Goal: Task Accomplishment & Management: Manage account settings

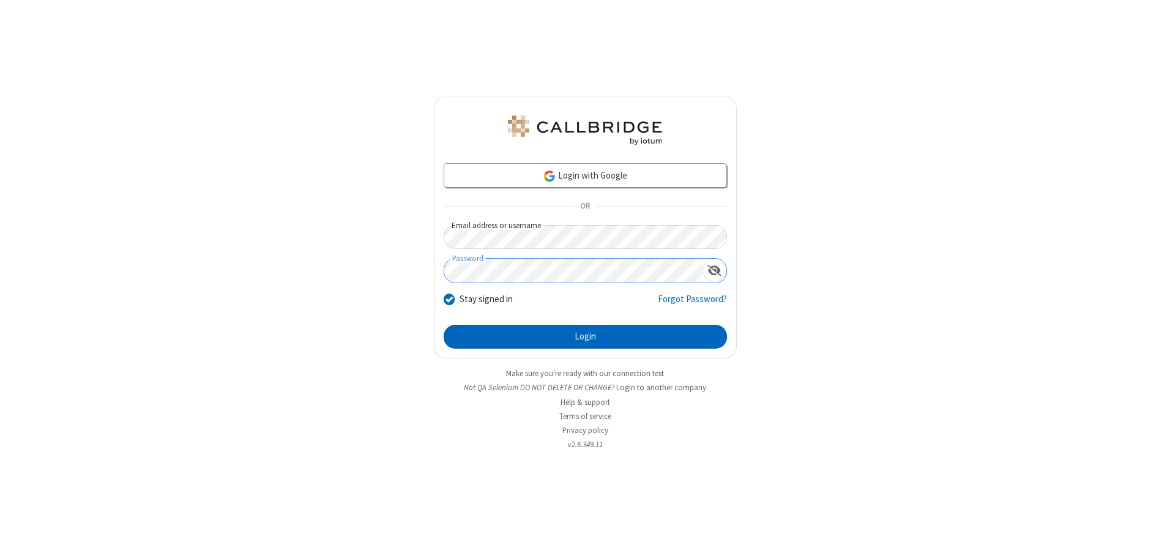
click at [585, 337] on button "Login" at bounding box center [585, 337] width 283 height 24
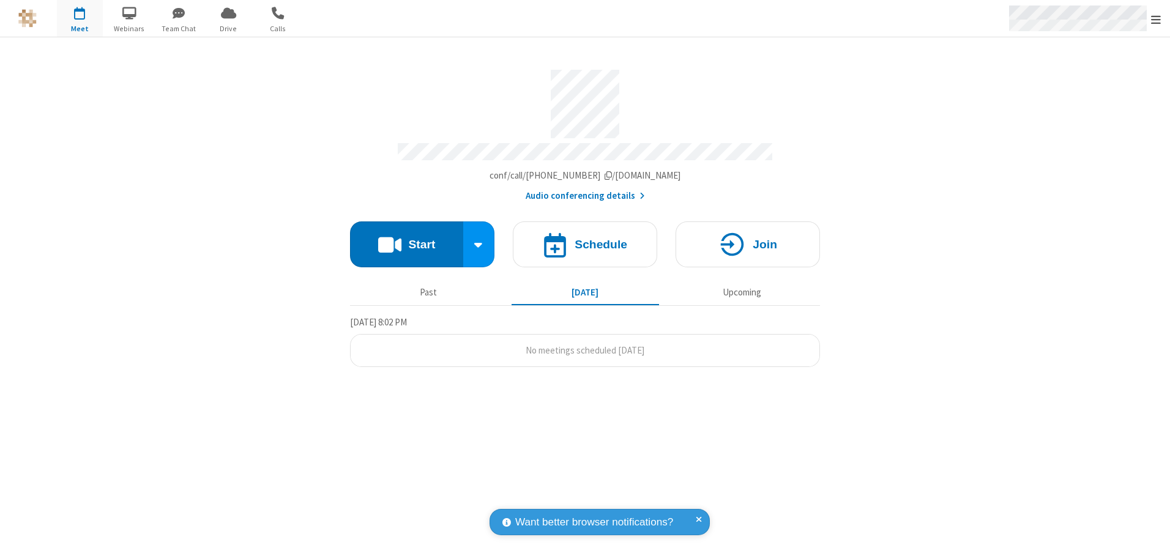
click at [1156, 19] on span "Open menu" at bounding box center [1156, 19] width 10 height 12
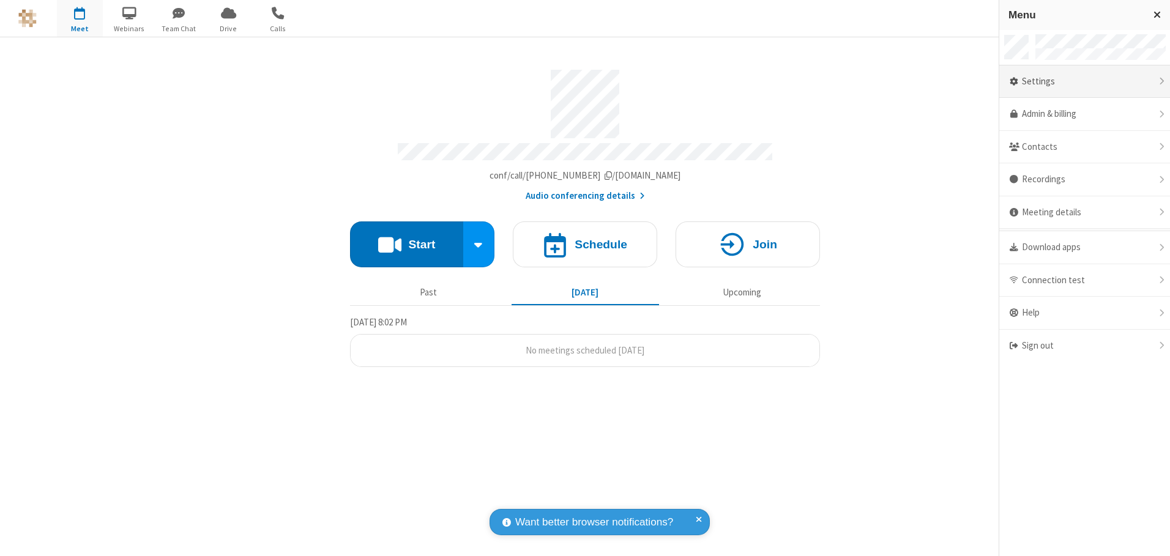
click at [1085, 81] on div "Settings" at bounding box center [1085, 81] width 171 height 33
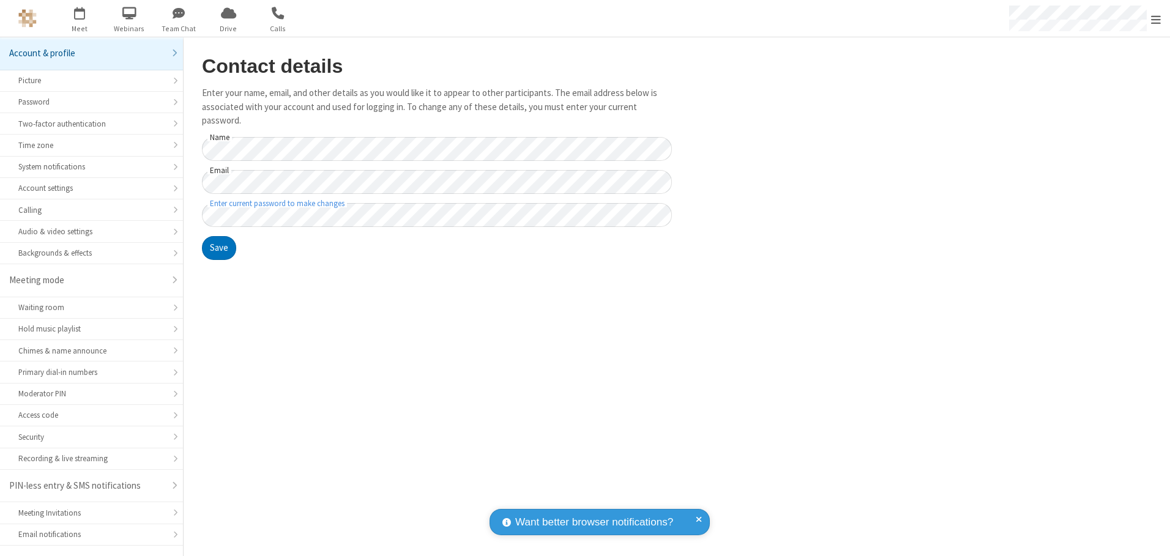
scroll to position [21, 0]
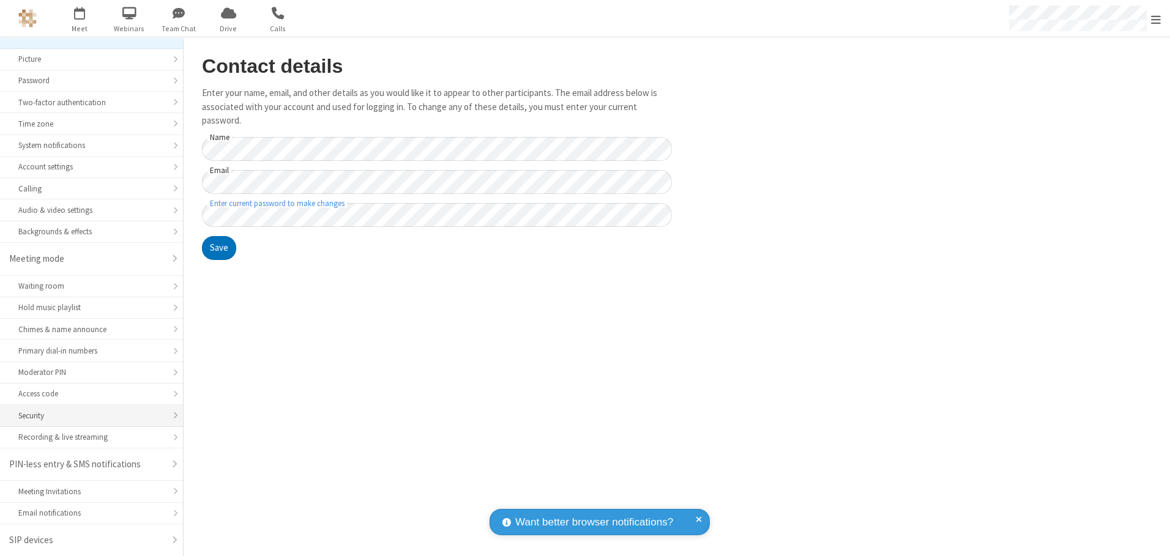
click at [87, 416] on div "Security" at bounding box center [91, 416] width 146 height 12
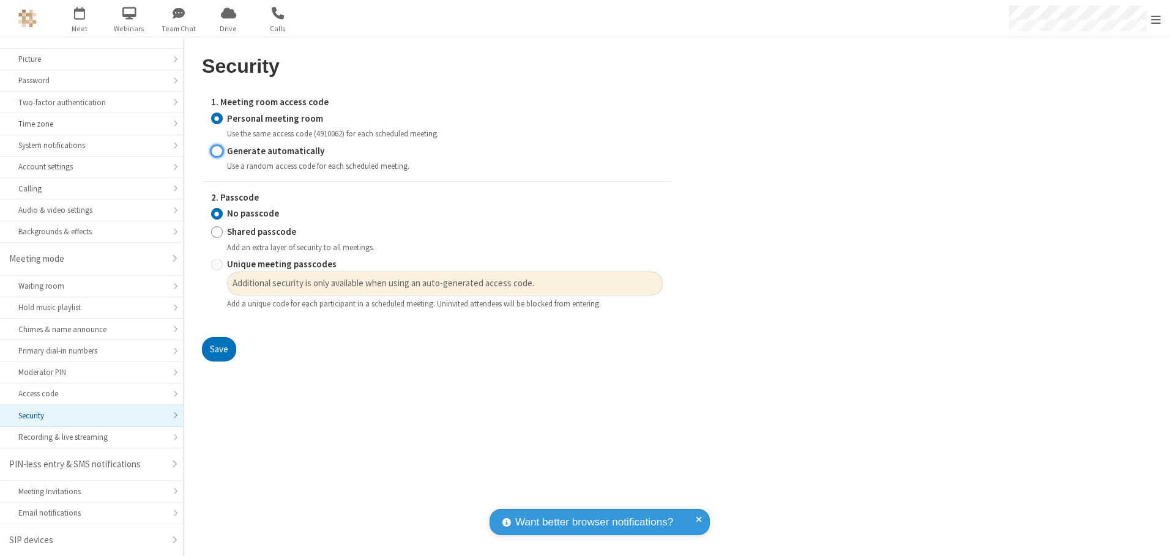
click at [217, 151] on input "Generate automatically" at bounding box center [217, 150] width 12 height 13
radio input "true"
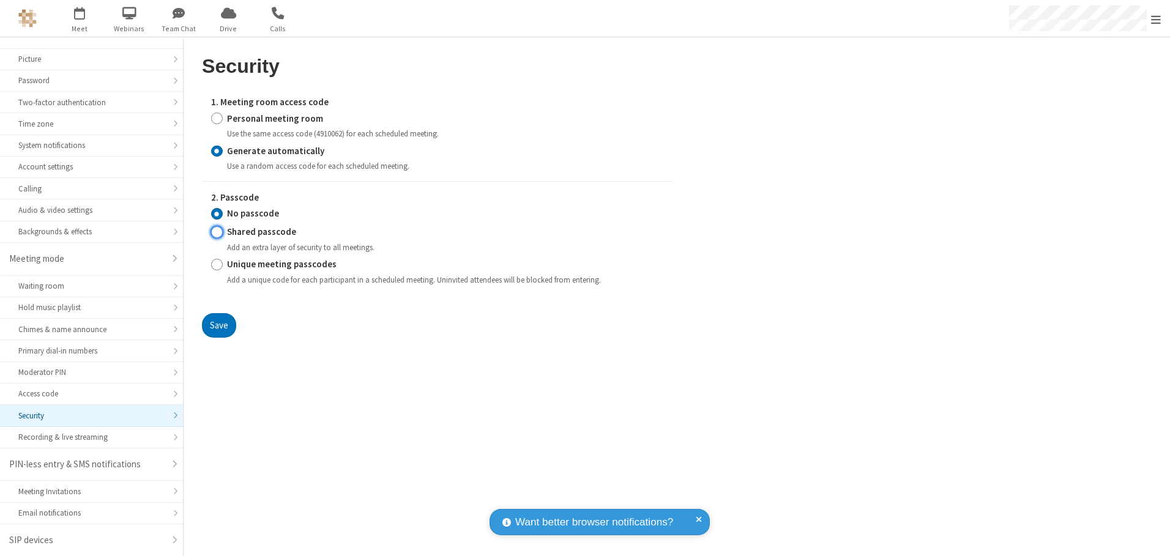
click at [217, 232] on input "Shared passcode" at bounding box center [217, 232] width 12 height 13
radio input "true"
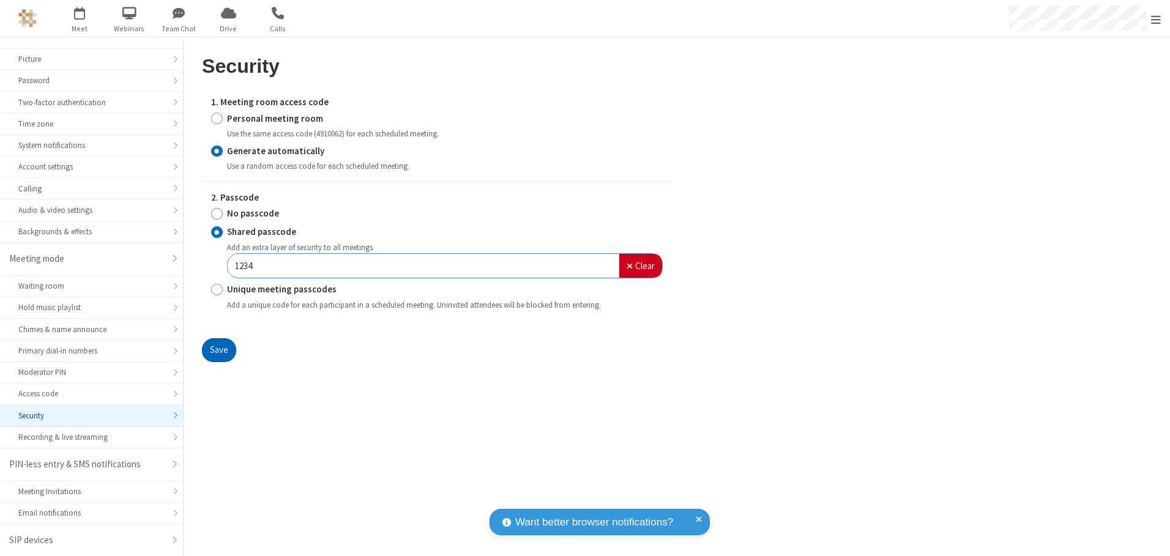
type input "1234"
click at [219, 350] on button "Save" at bounding box center [219, 350] width 34 height 24
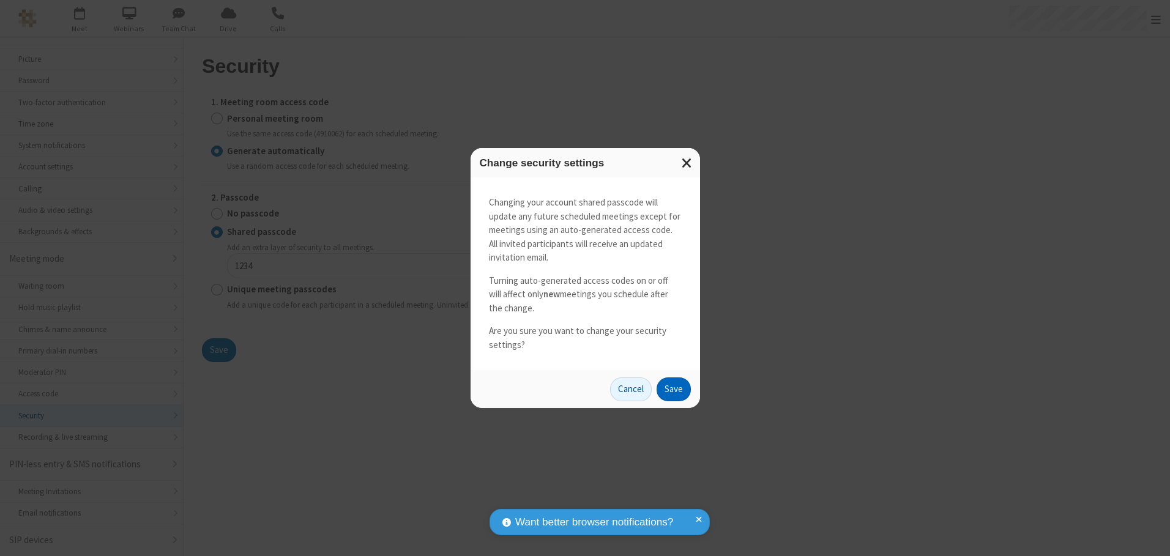
click at [673, 389] on button "Save" at bounding box center [674, 390] width 34 height 24
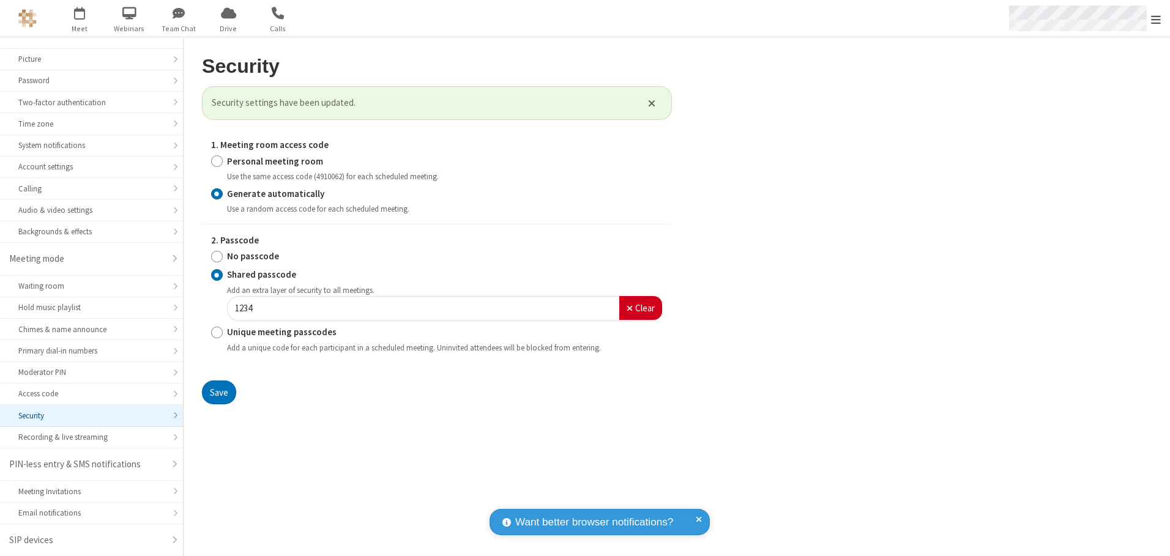
click at [1156, 19] on span "Open menu" at bounding box center [1156, 19] width 10 height 12
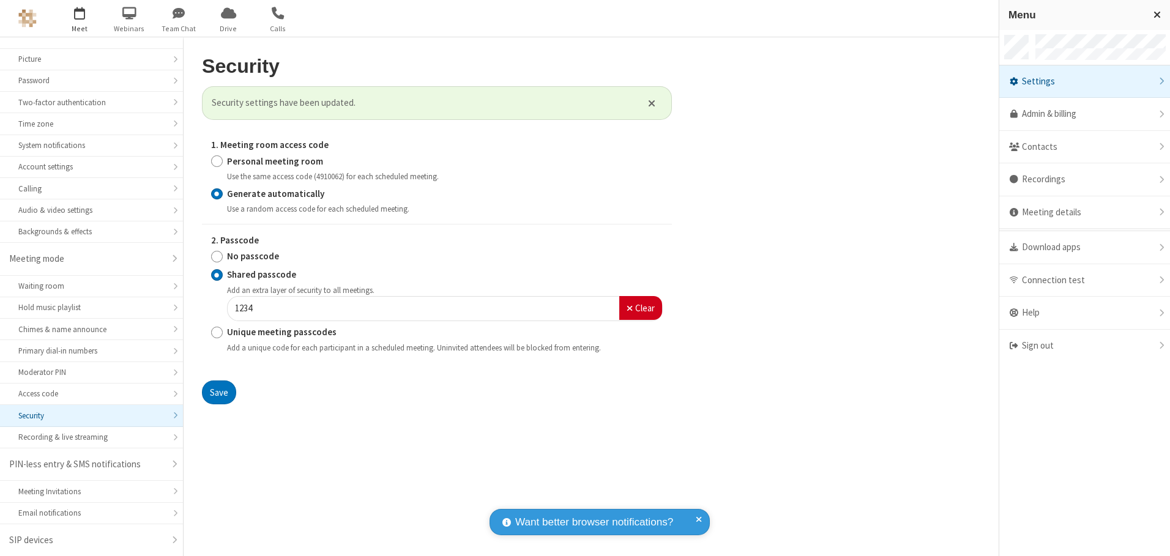
click at [80, 18] on span "button" at bounding box center [80, 12] width 46 height 21
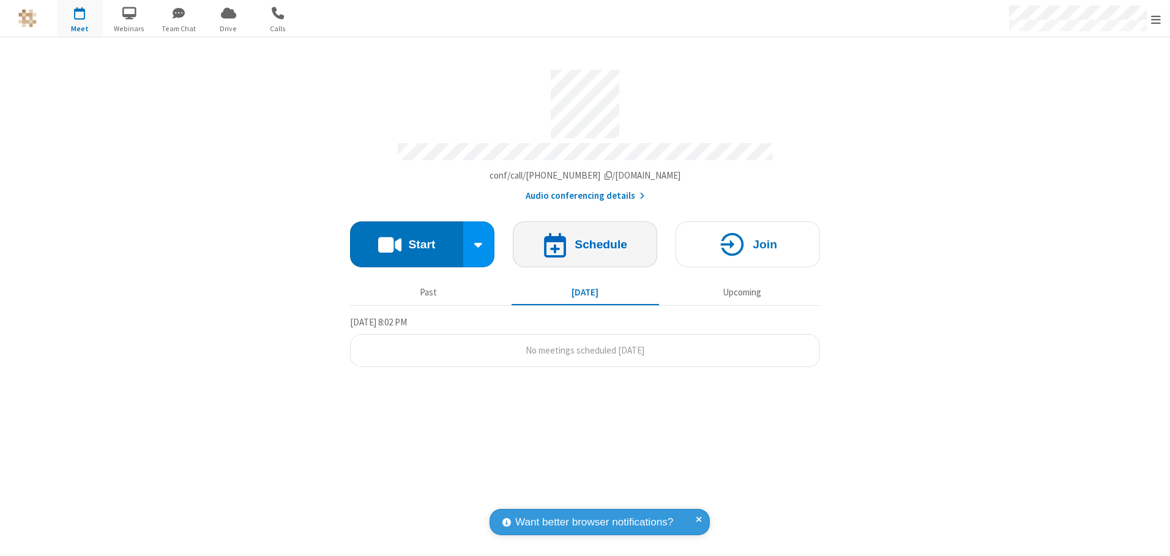
click at [585, 240] on h4 "Schedule" at bounding box center [601, 245] width 53 height 12
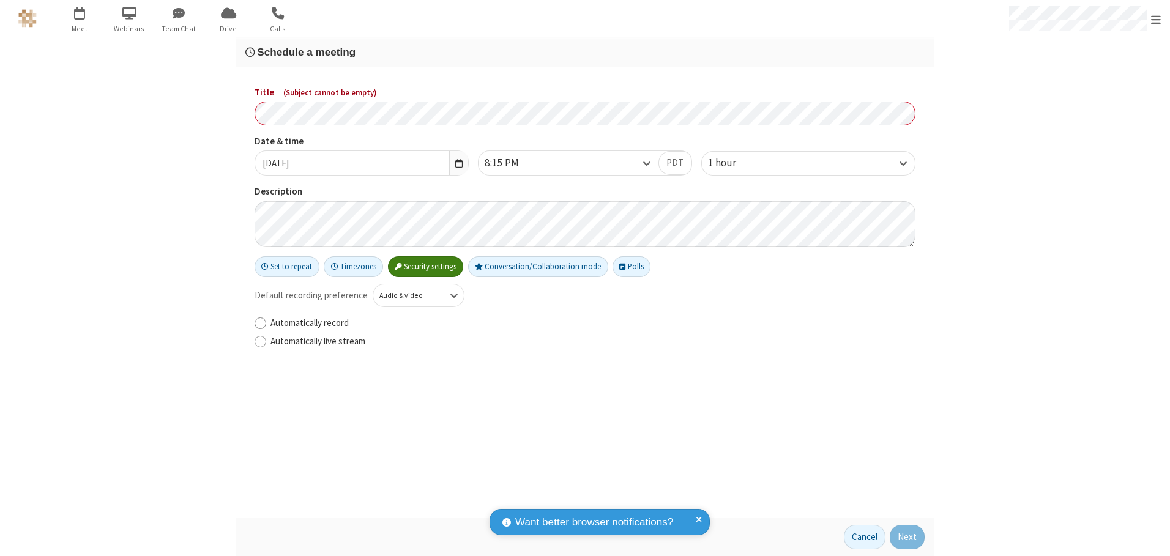
click at [585, 52] on h3 "Schedule a meeting" at bounding box center [584, 53] width 679 height 12
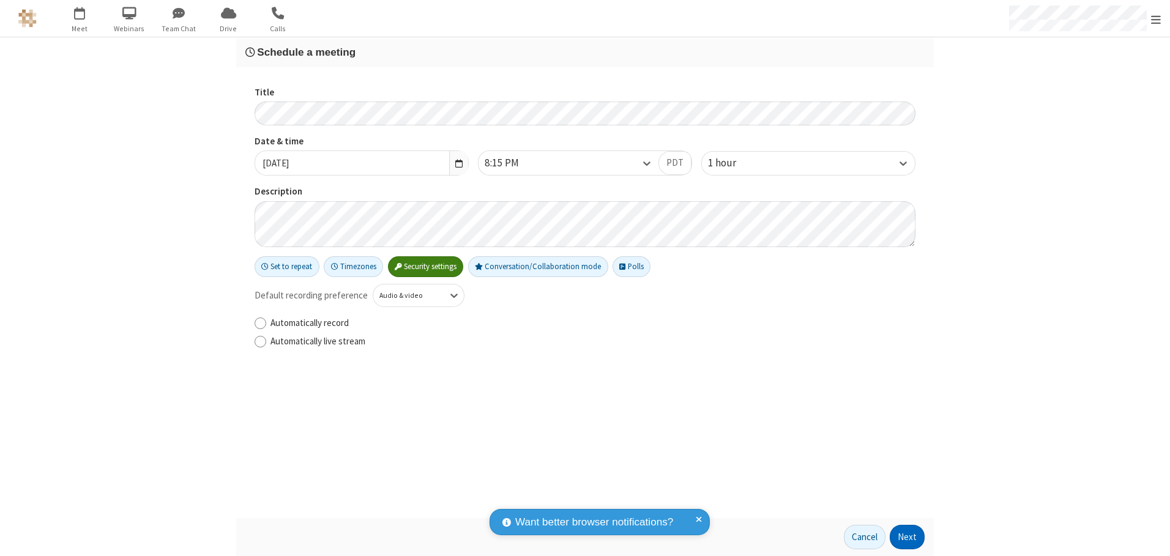
click at [908, 537] on button "Next" at bounding box center [907, 537] width 35 height 24
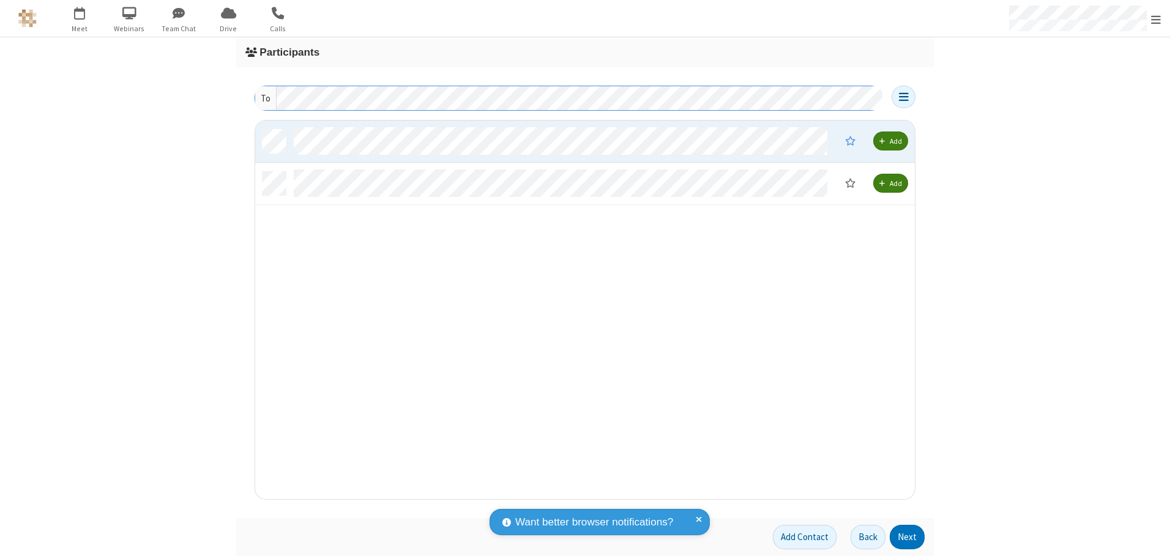
scroll to position [370, 651]
click at [908, 537] on button "Next" at bounding box center [907, 537] width 35 height 24
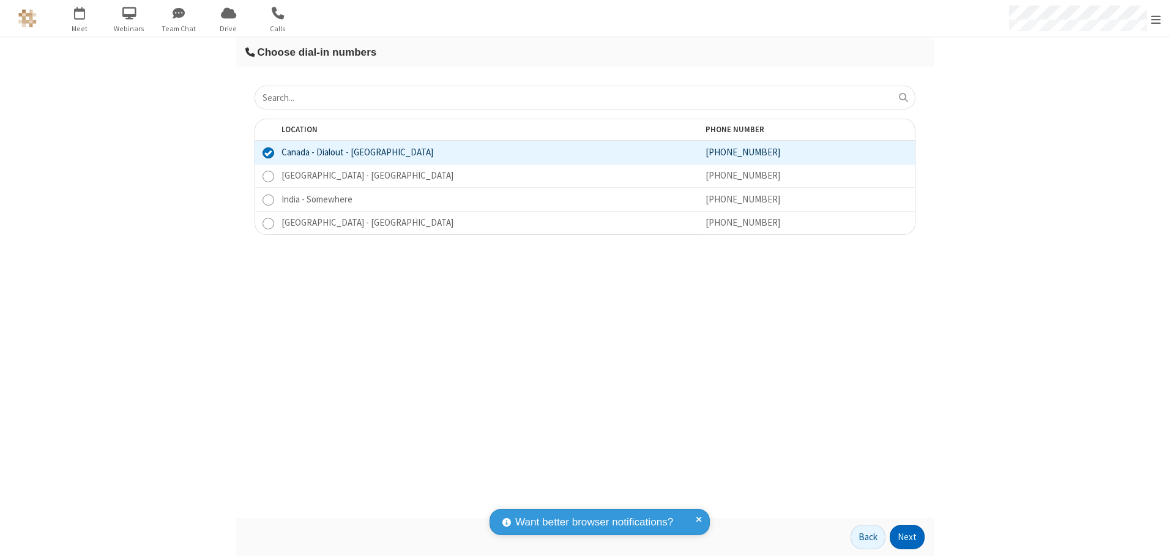
click at [908, 537] on button "Next" at bounding box center [907, 537] width 35 height 24
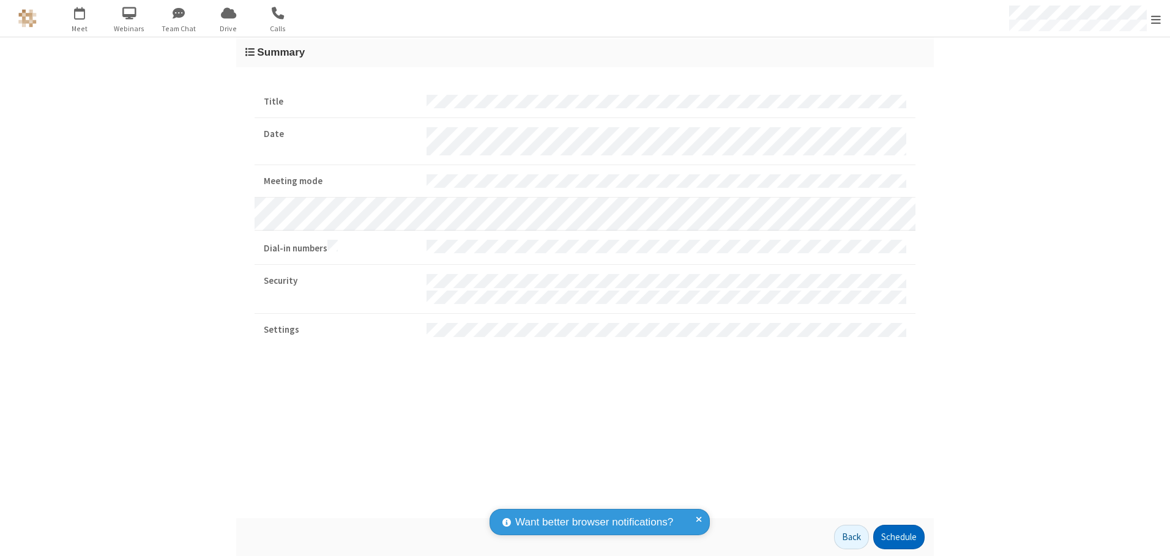
click at [899, 537] on button "Schedule" at bounding box center [898, 537] width 51 height 24
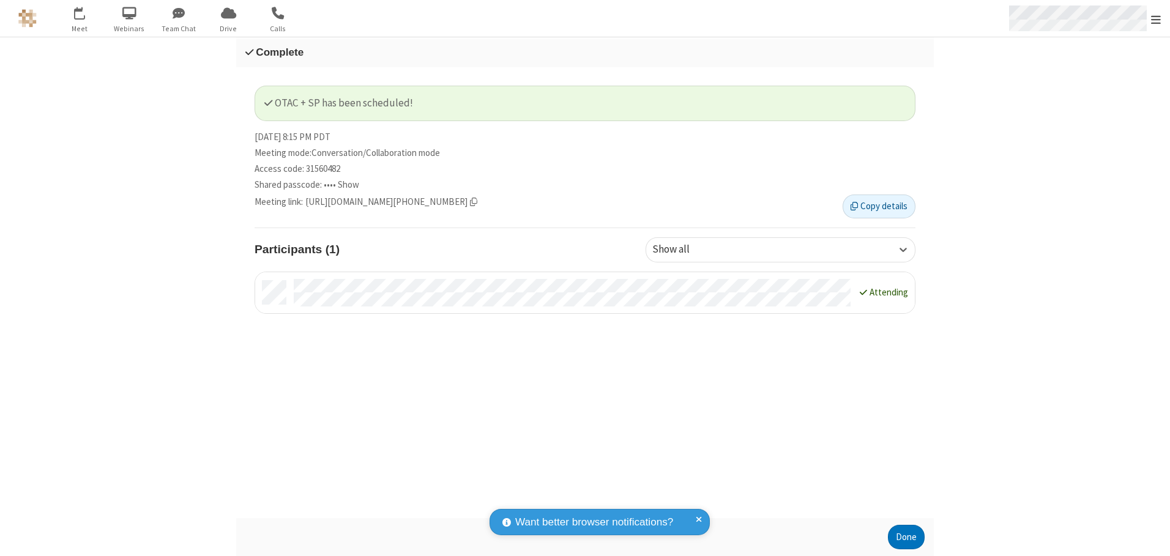
click at [1156, 18] on span "Open menu" at bounding box center [1156, 19] width 10 height 12
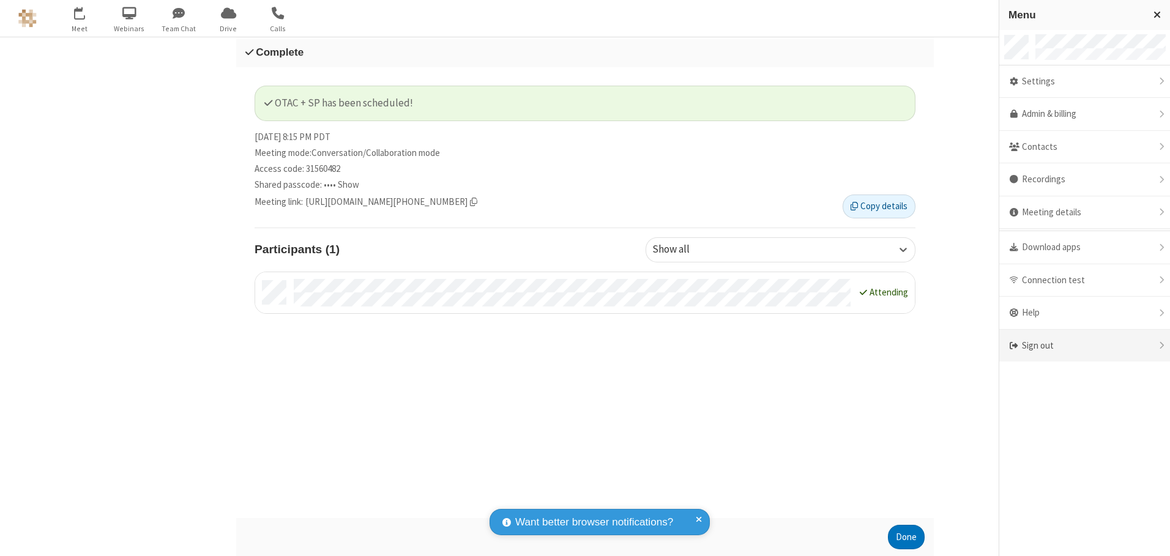
click at [1085, 346] on div "Sign out" at bounding box center [1085, 346] width 171 height 32
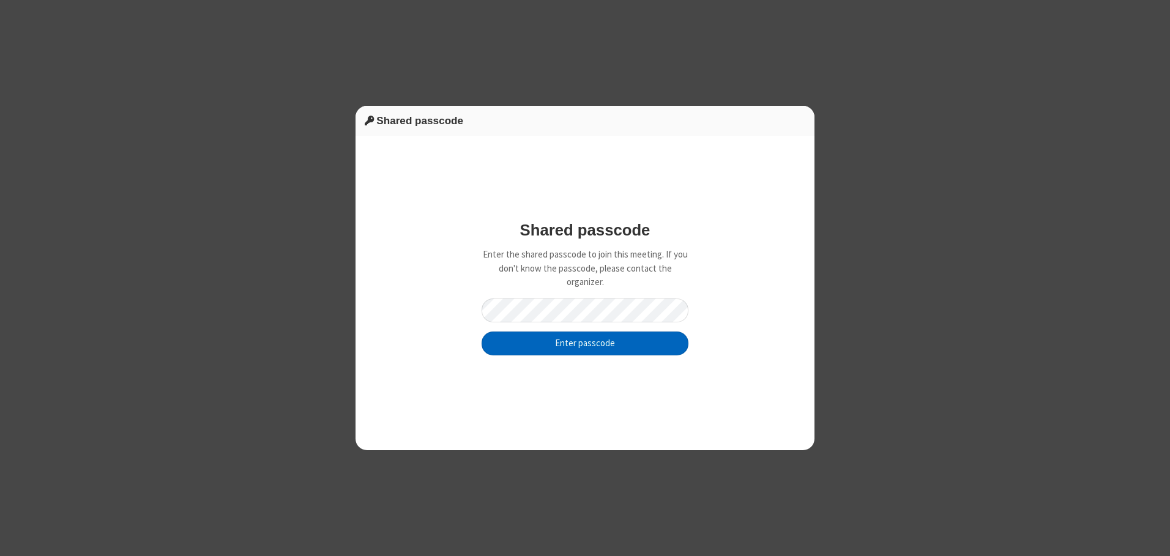
click at [585, 343] on button "Enter passcode" at bounding box center [585, 344] width 207 height 24
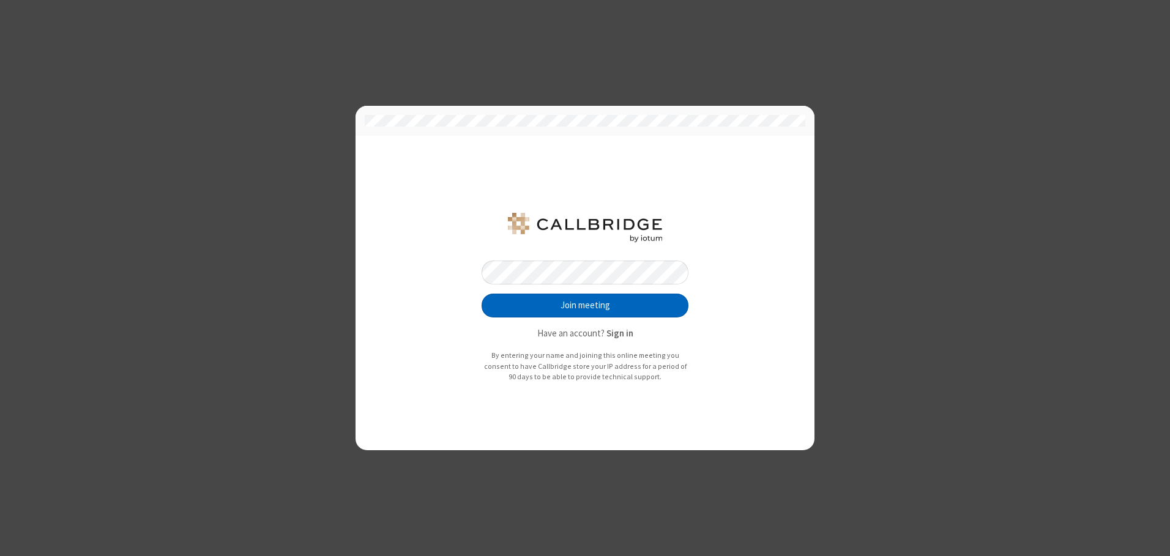
click at [585, 305] on button "Join meeting" at bounding box center [585, 306] width 207 height 24
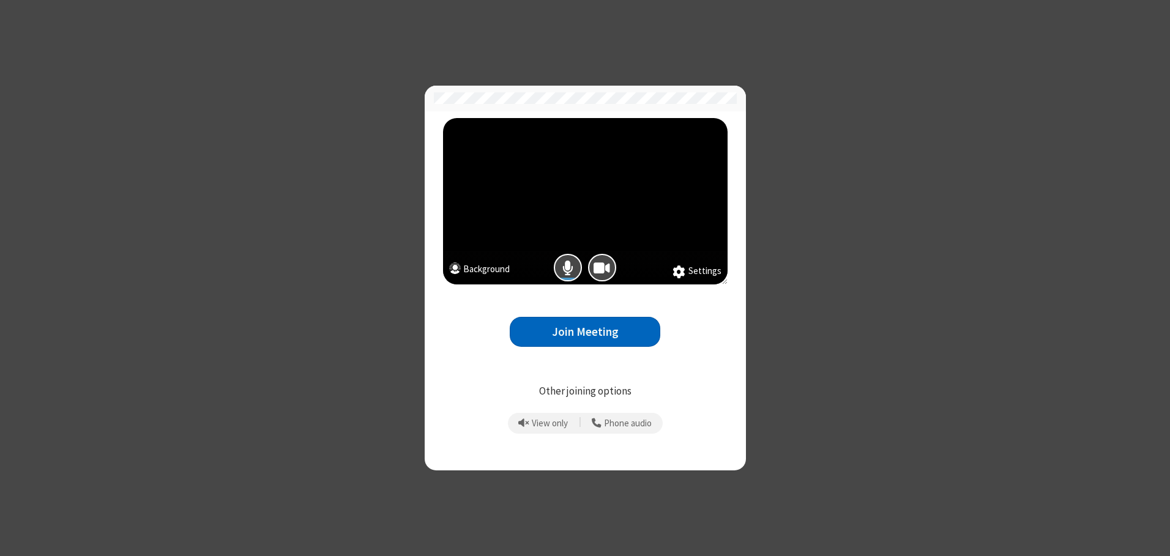
click at [585, 332] on button "Join Meeting" at bounding box center [585, 332] width 151 height 30
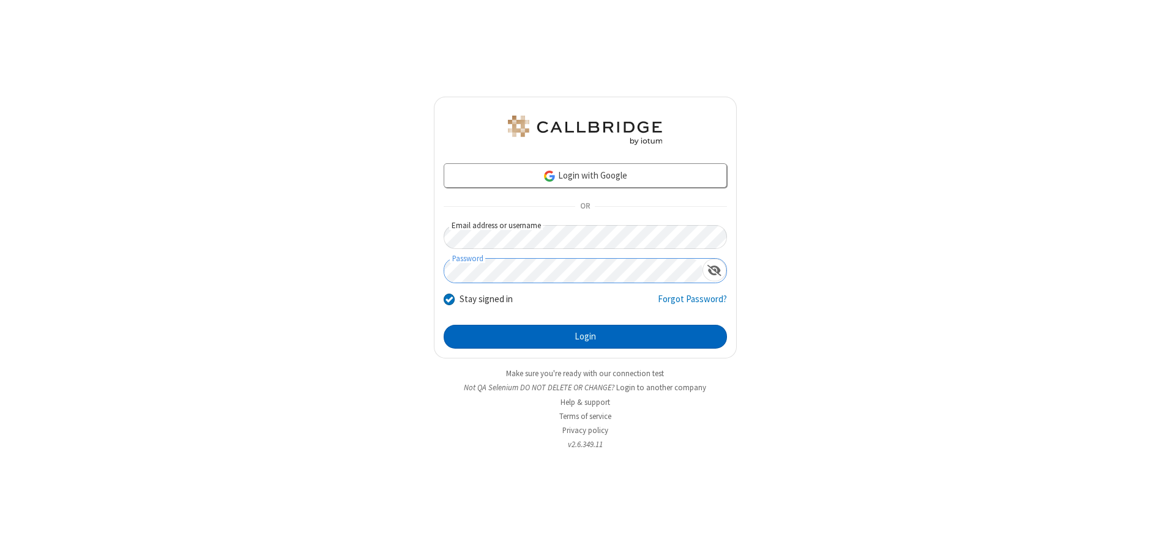
click at [585, 337] on button "Login" at bounding box center [585, 337] width 283 height 24
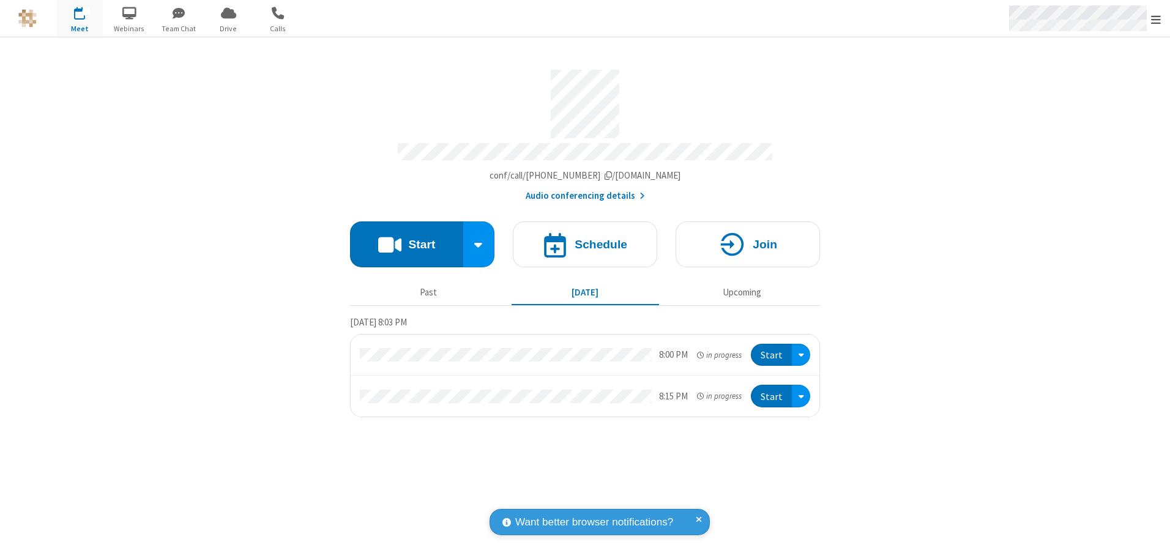
click at [1156, 19] on span "Open menu" at bounding box center [1156, 19] width 10 height 12
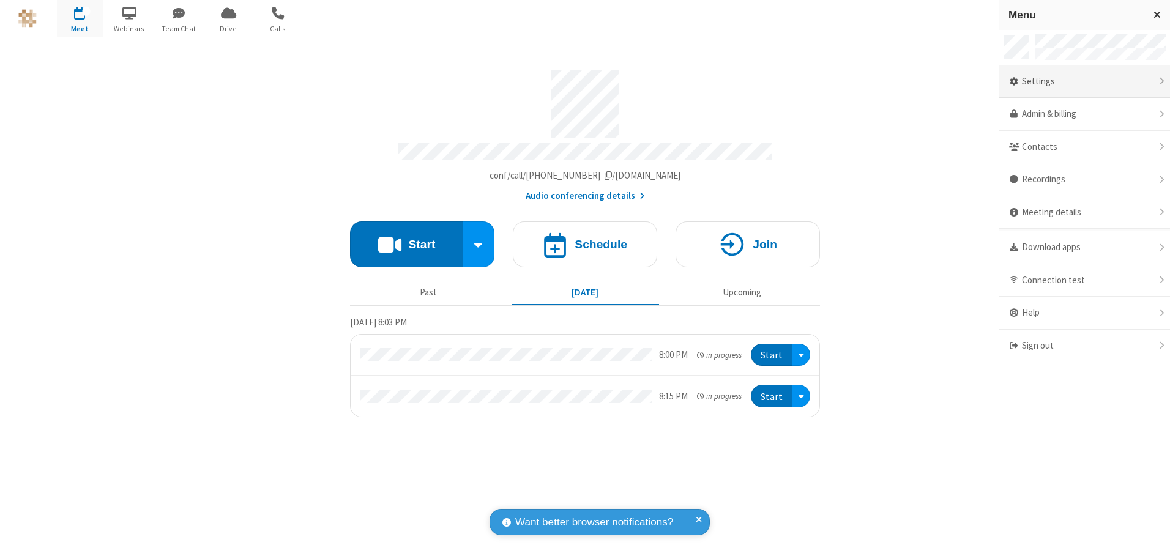
click at [1085, 81] on div "Settings" at bounding box center [1085, 81] width 171 height 33
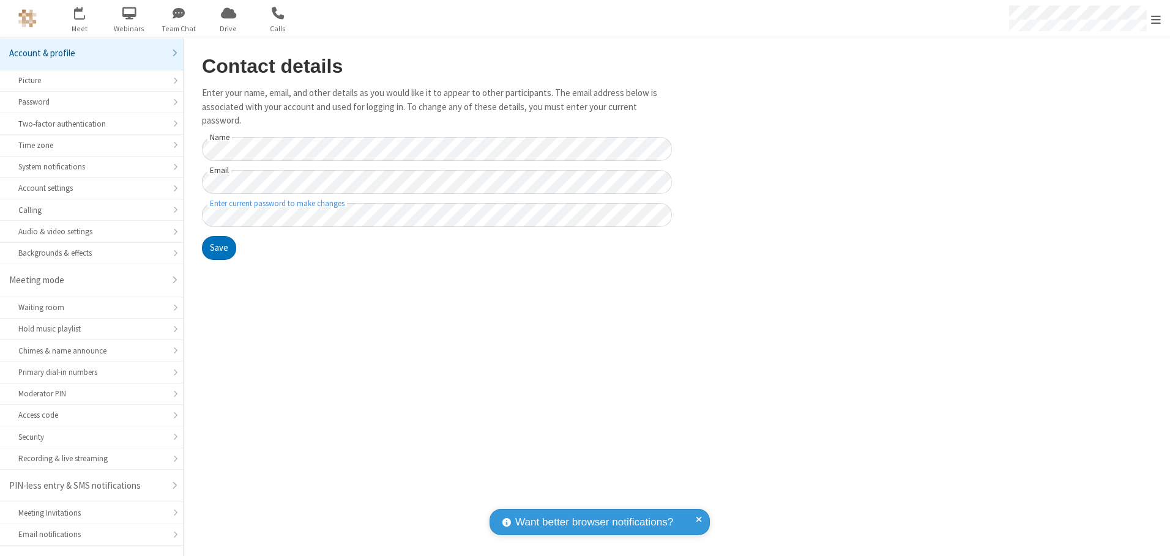
scroll to position [21, 0]
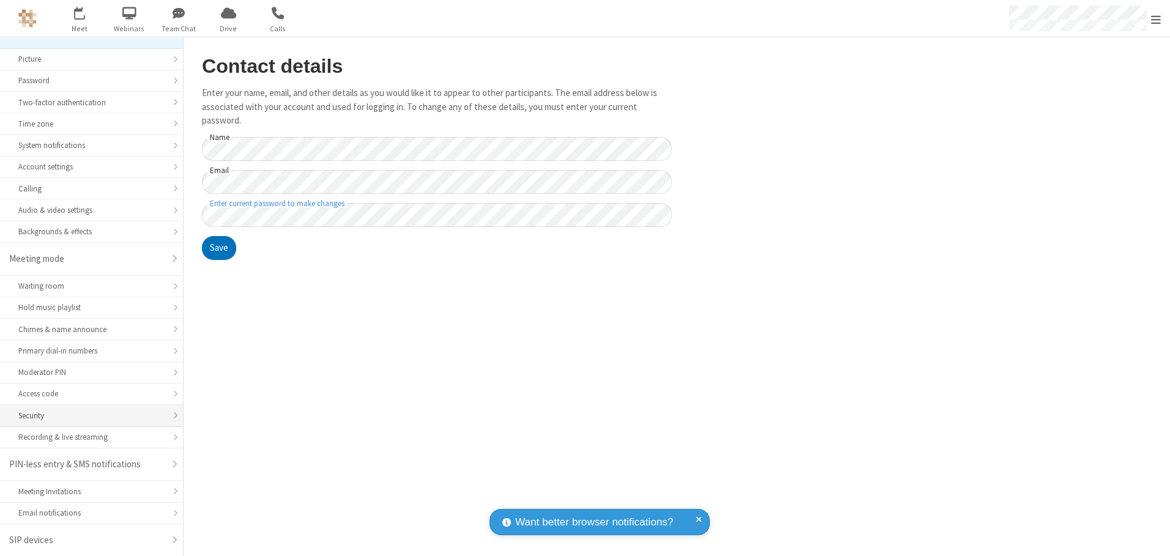
click at [87, 416] on div "Security" at bounding box center [91, 416] width 146 height 12
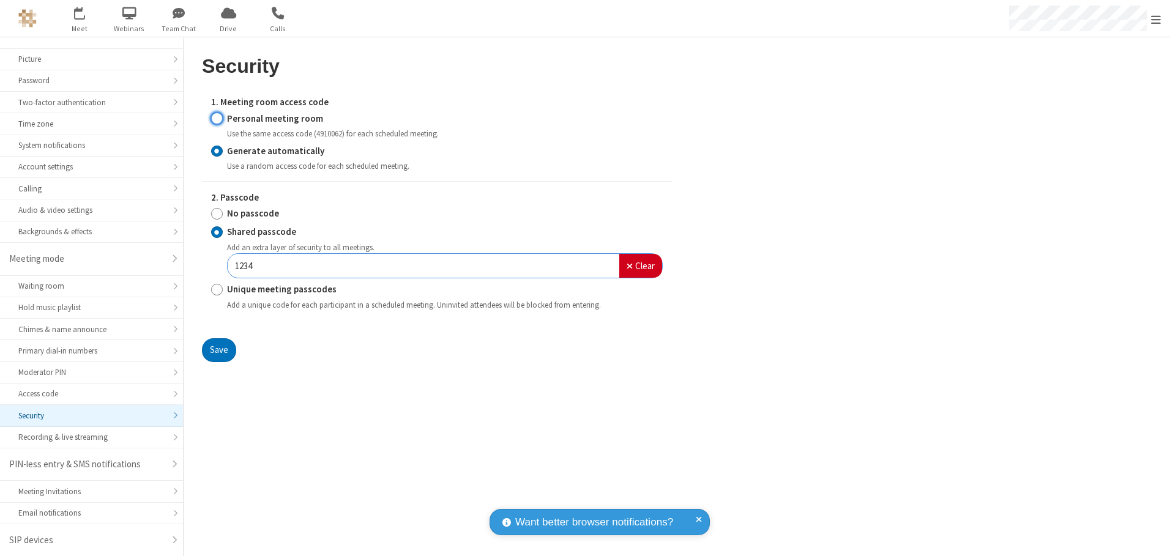
click at [217, 118] on input "Personal meeting room" at bounding box center [217, 118] width 12 height 13
radio input "true"
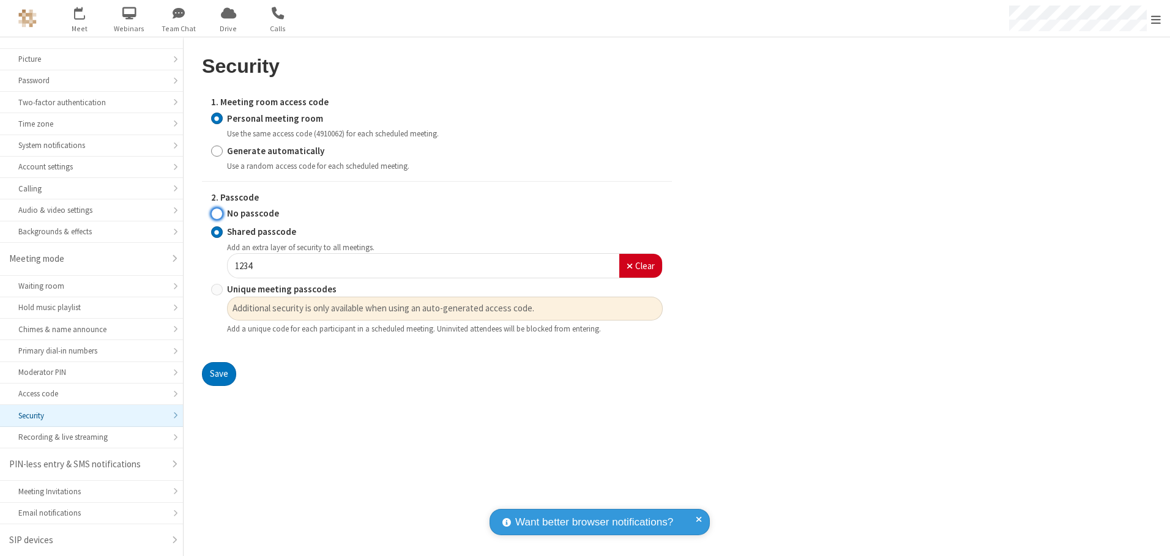
click at [217, 214] on input "No passcode" at bounding box center [217, 213] width 12 height 13
radio input "true"
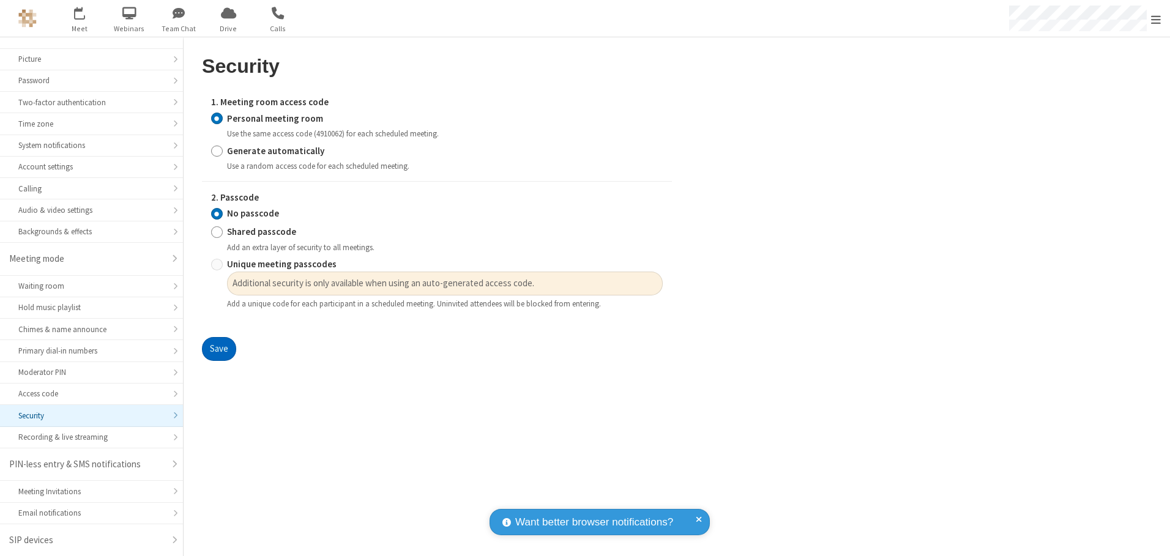
click at [219, 349] on button "Save" at bounding box center [219, 349] width 34 height 24
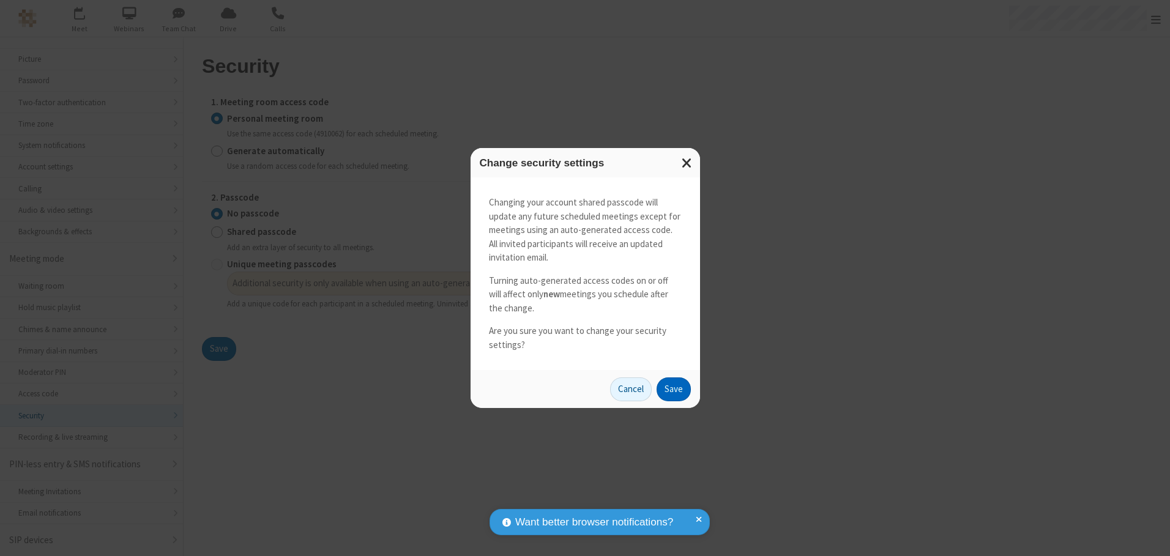
click at [673, 389] on button "Save" at bounding box center [674, 390] width 34 height 24
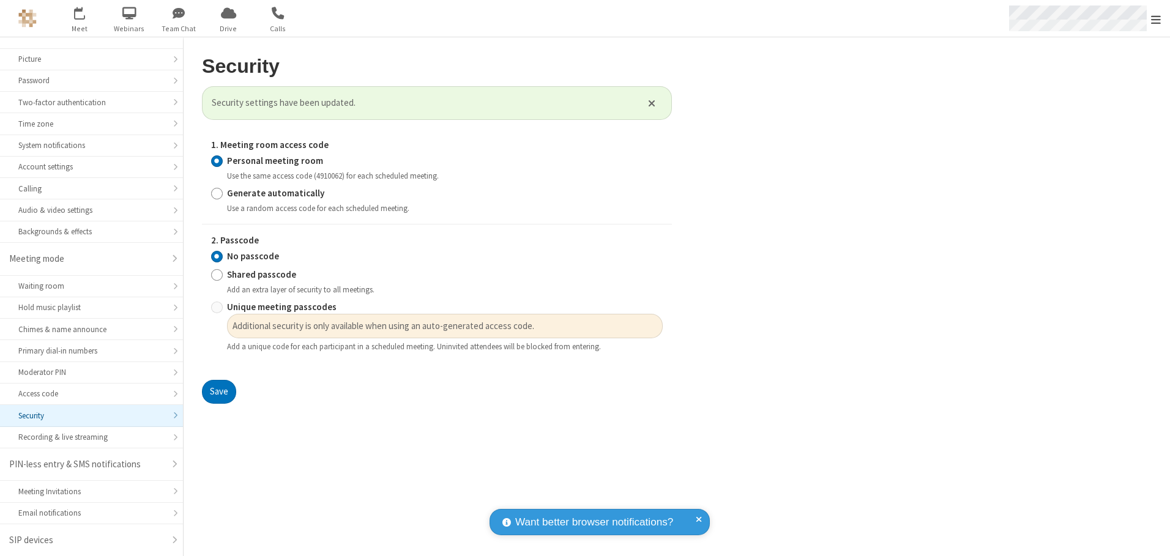
click at [1156, 18] on span "Open menu" at bounding box center [1156, 19] width 10 height 12
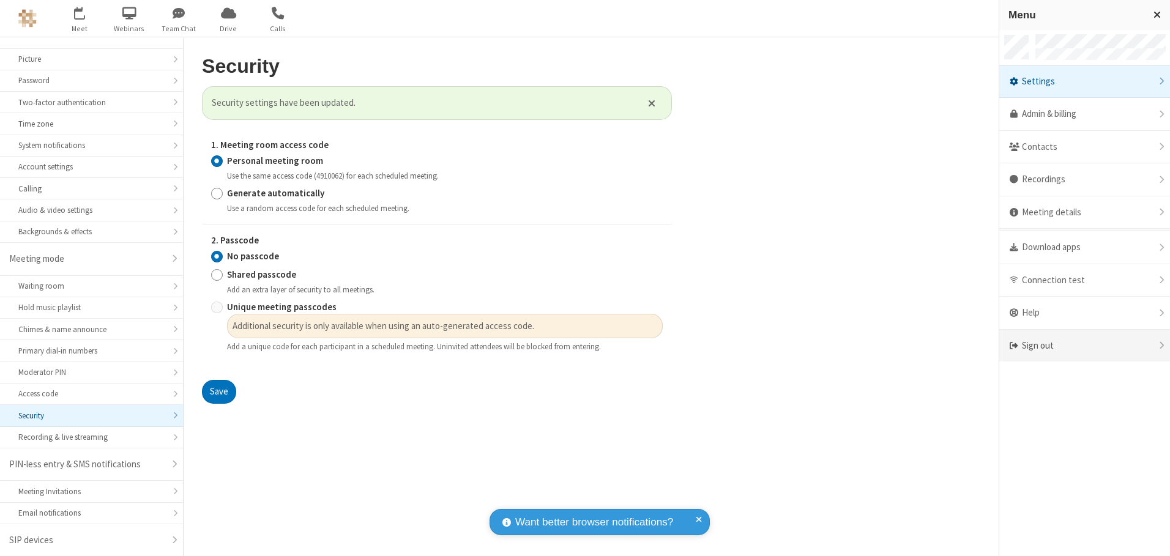
click at [1085, 346] on div "Sign out" at bounding box center [1085, 346] width 171 height 32
